Goal: Transaction & Acquisition: Purchase product/service

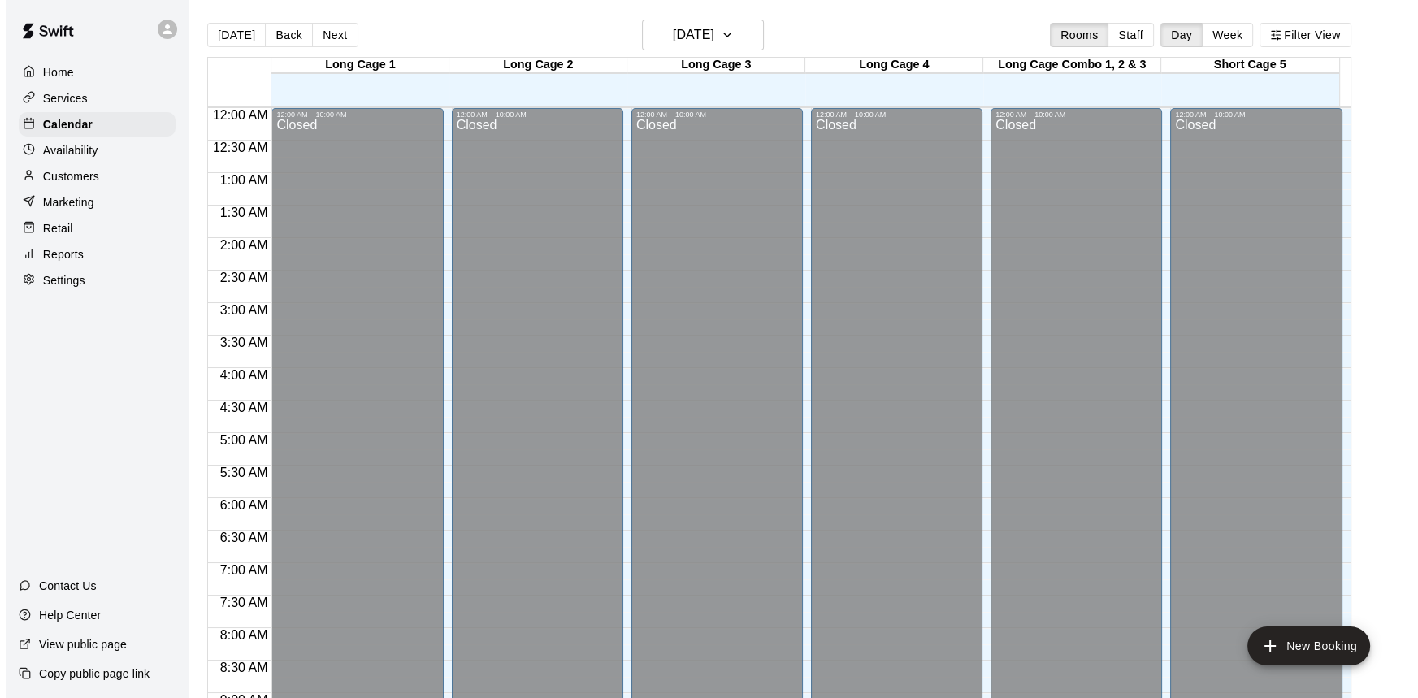
scroll to position [754, 0]
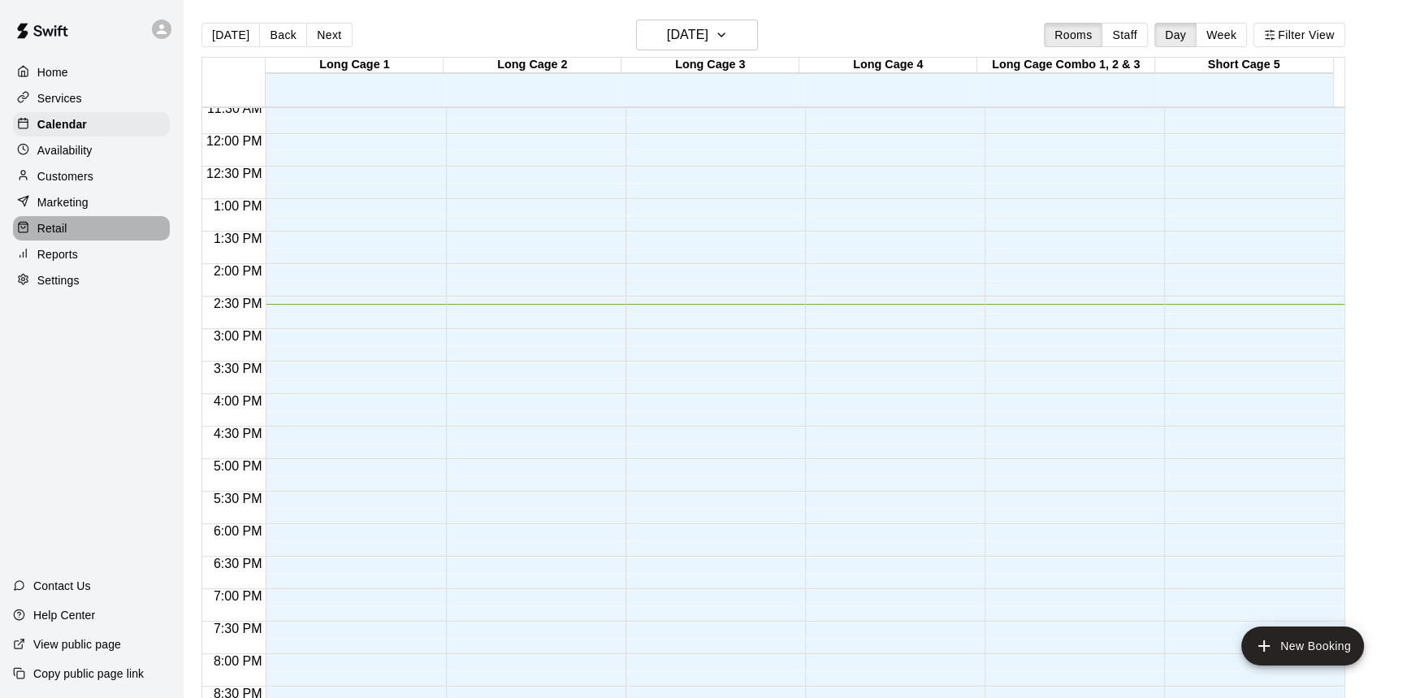
click at [71, 227] on div "Retail" at bounding box center [91, 228] width 157 height 24
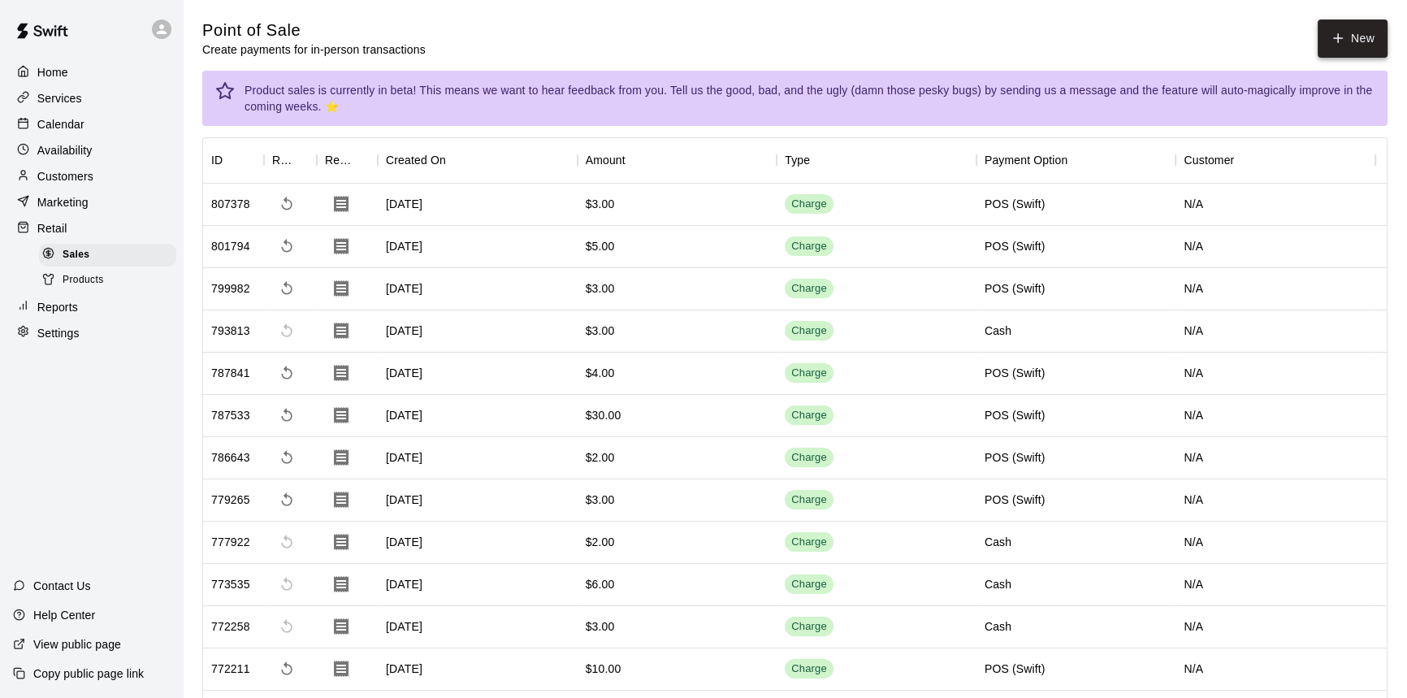
click at [1342, 46] on button "New" at bounding box center [1353, 38] width 70 height 38
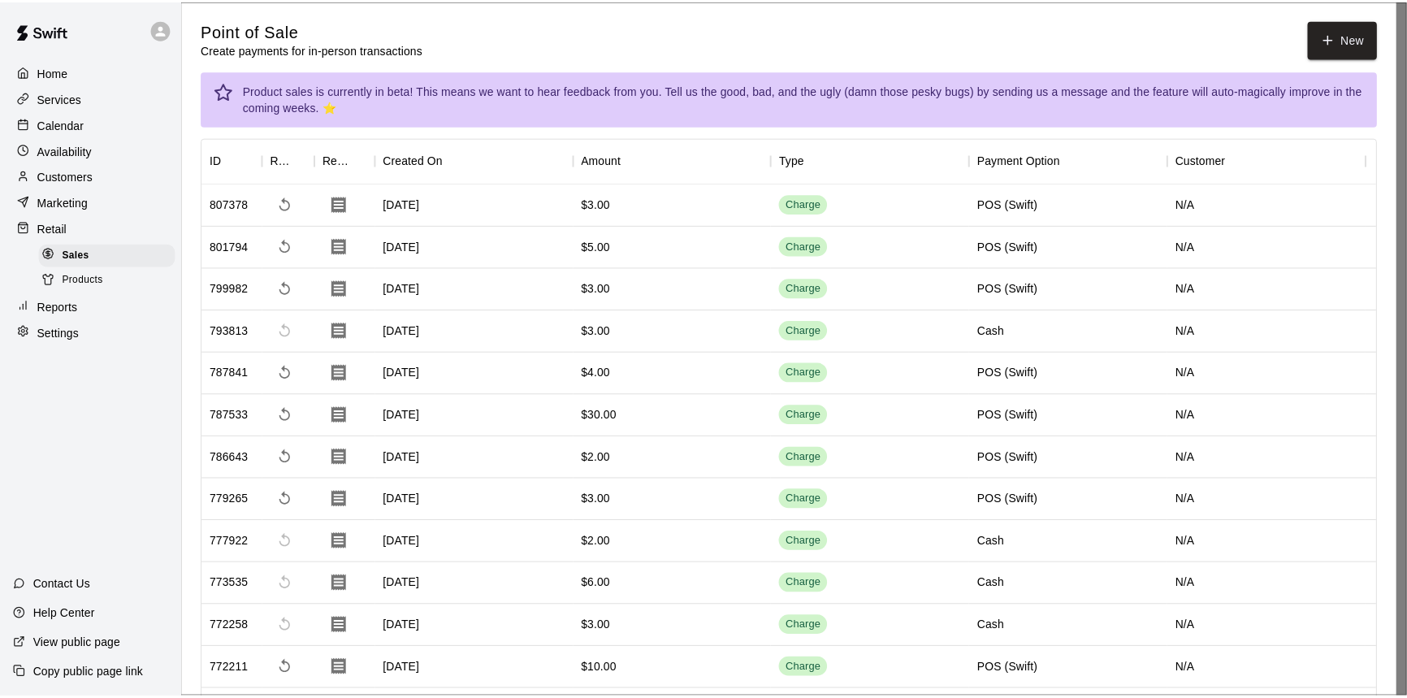
scroll to position [322, 0]
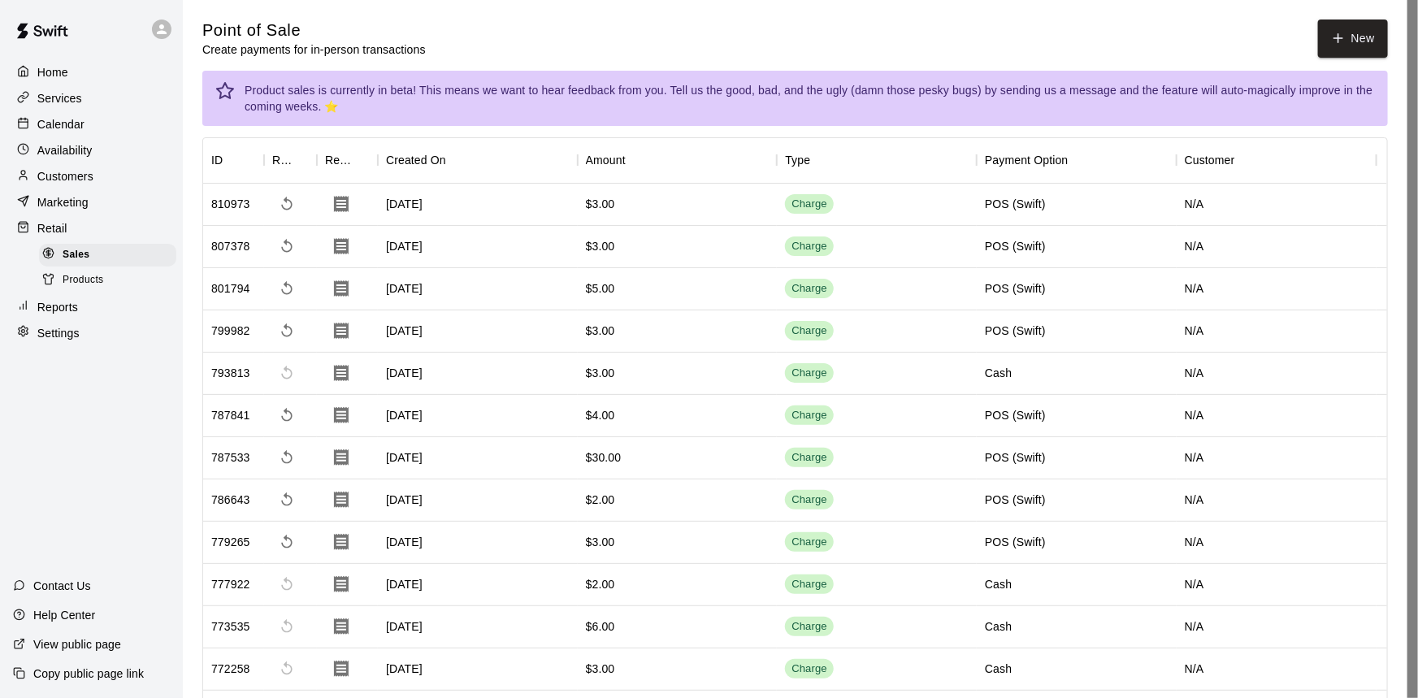
drag, startPoint x: 639, startPoint y: 648, endPoint x: 626, endPoint y: 614, distance: 36.2
drag, startPoint x: 626, startPoint y: 614, endPoint x: 593, endPoint y: 640, distance: 42.2
